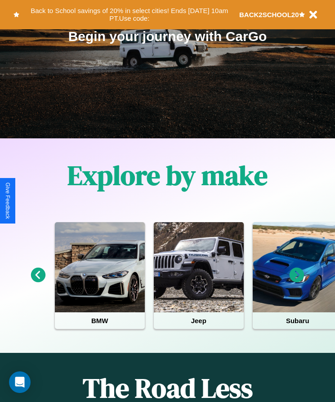
scroll to position [150, 0]
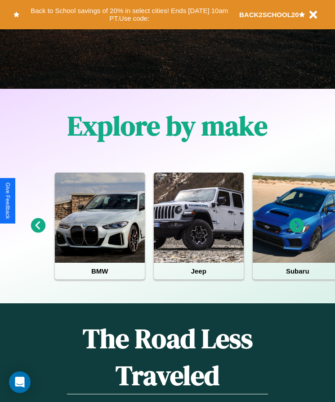
click at [38, 231] on icon at bounding box center [38, 225] width 15 height 15
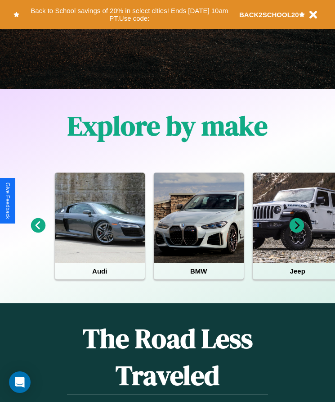
click at [297, 231] on icon at bounding box center [297, 225] width 15 height 15
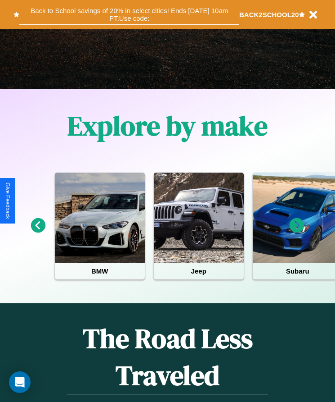
click at [129, 14] on button "Back to School savings of 20% in select cities! Ends [DATE] 10am PT. Use code:" at bounding box center [129, 15] width 220 height 20
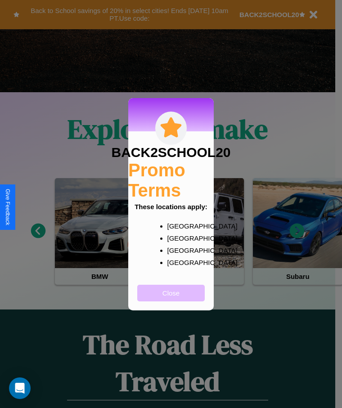
click at [171, 299] on button "Close" at bounding box center [171, 293] width 68 height 17
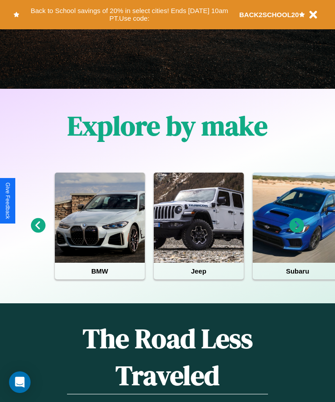
scroll to position [1011, 0]
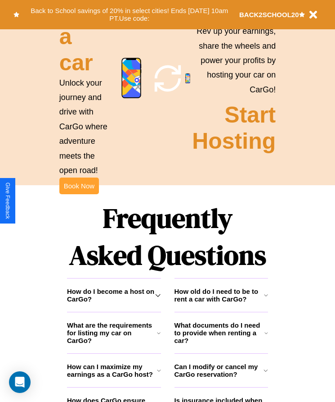
click at [79, 194] on button "Book Now" at bounding box center [79, 185] width 40 height 17
